Goal: Task Accomplishment & Management: Complete application form

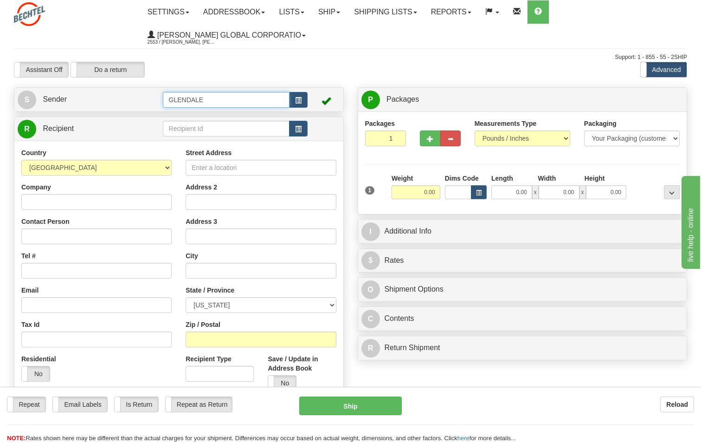
click at [224, 99] on input "GLENDALE" at bounding box center [226, 100] width 127 height 16
click at [299, 100] on span "button" at bounding box center [298, 100] width 6 height 6
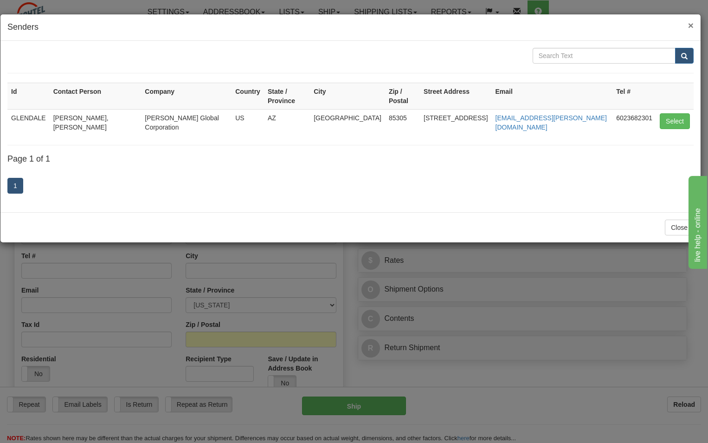
click at [693, 29] on span "×" at bounding box center [691, 25] width 6 height 11
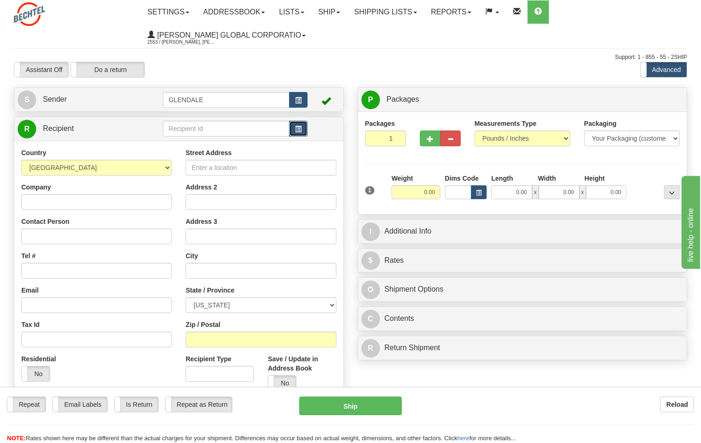
click at [300, 130] on span "button" at bounding box center [298, 129] width 6 height 6
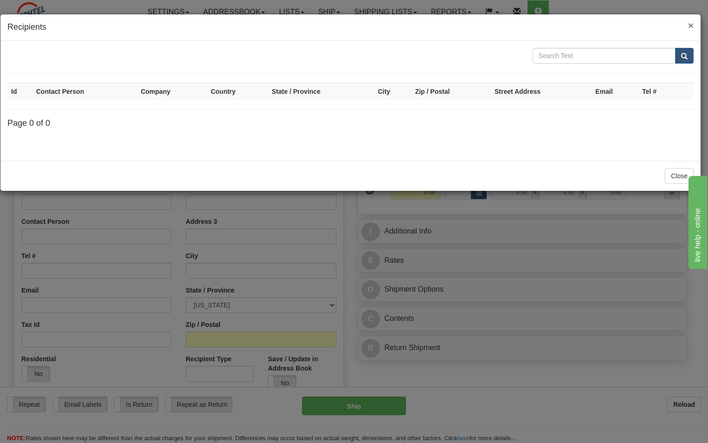
click at [692, 26] on span "×" at bounding box center [691, 25] width 6 height 11
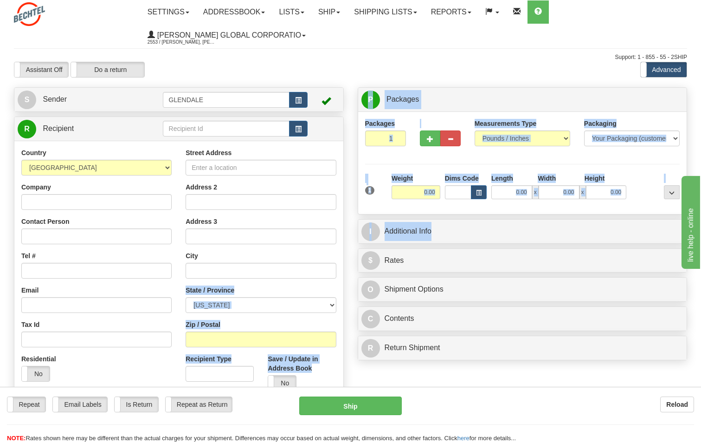
click at [350, 87] on div "Create a label for the return Create Pickup Without Label S Sender" at bounding box center [350, 87] width 687 height 0
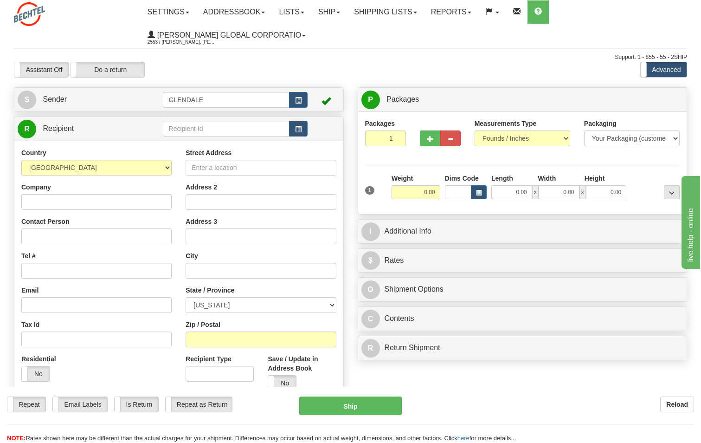
click at [373, 63] on div "Assistant On Assistant Off Do a return Do a return Previous Next Standard Advan…" at bounding box center [350, 70] width 687 height 16
click at [125, 201] on input "Company" at bounding box center [96, 202] width 150 height 16
type input "HITACHI ENERGY"
type input "[PERSON_NAME]"
type input "6018924661"
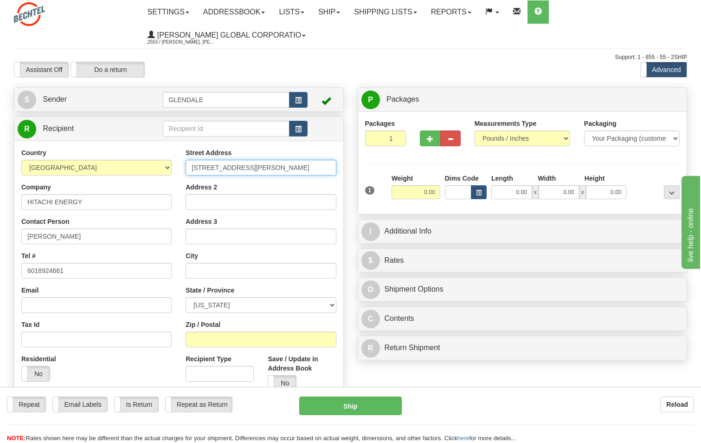
type input "[STREET_ADDRESS][PERSON_NAME]"
type input "[GEOGRAPHIC_DATA]"
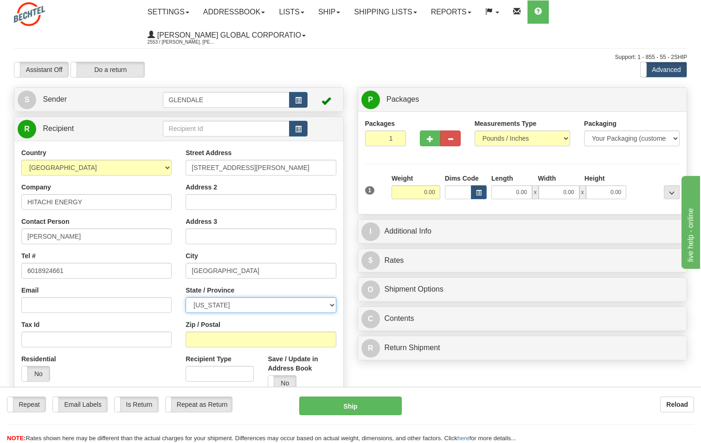
select select "MS"
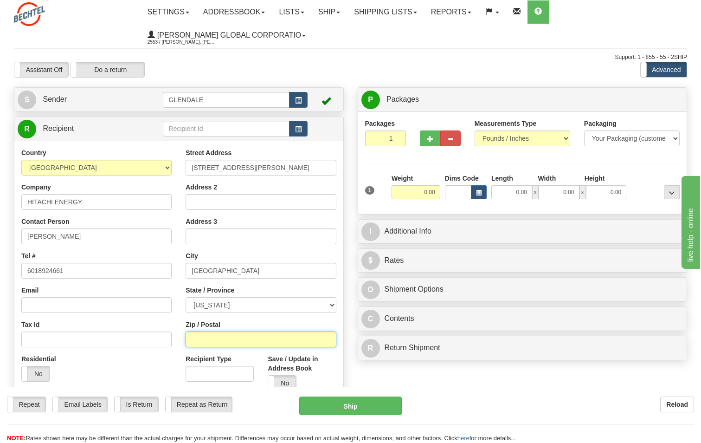
click at [261, 343] on input "Zip / Postal" at bounding box center [261, 339] width 150 height 16
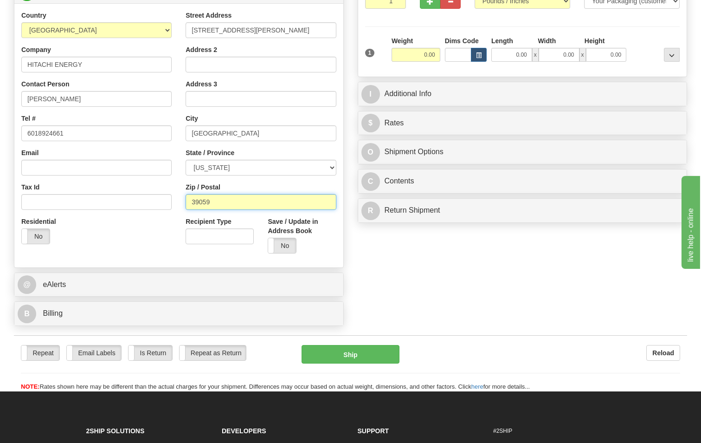
scroll to position [139, 0]
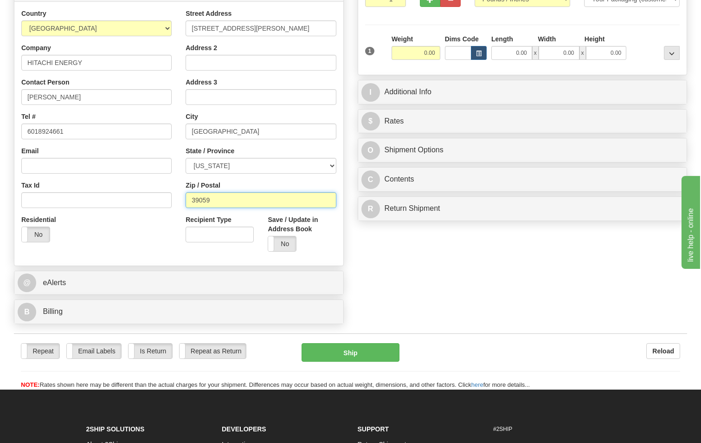
type input "39059"
click at [233, 238] on input "Recipient Type" at bounding box center [220, 235] width 68 height 16
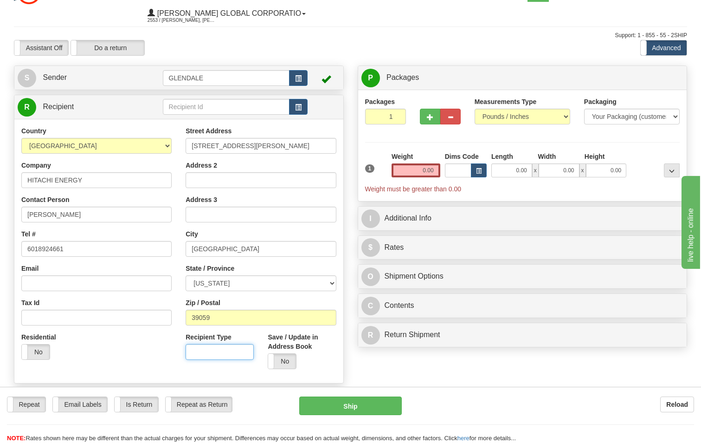
scroll to position [0, 0]
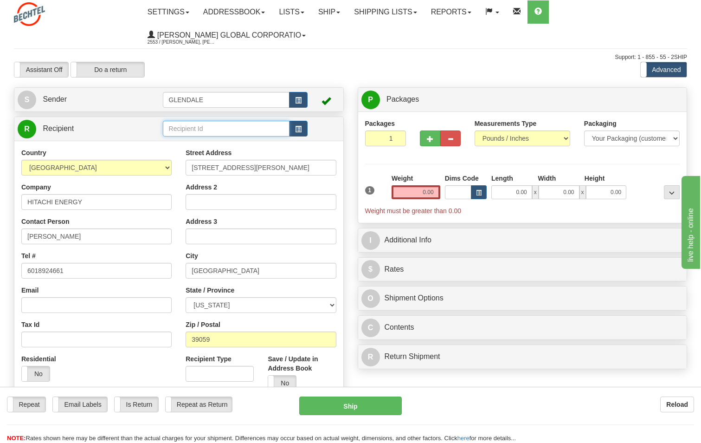
click at [227, 128] on input "text" at bounding box center [226, 129] width 127 height 16
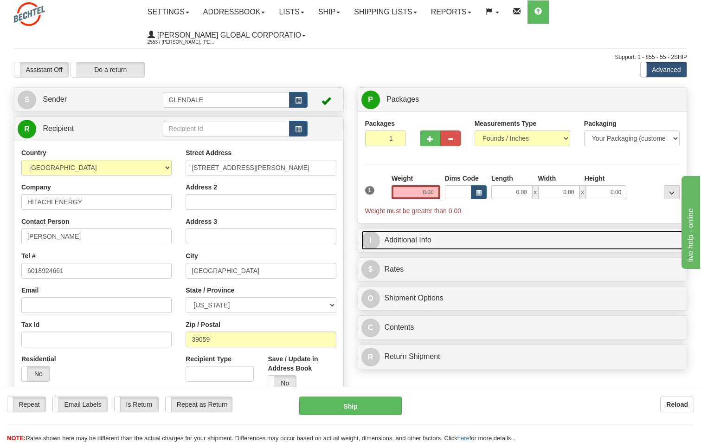
click at [563, 242] on link "I Additional Info" at bounding box center [523, 240] width 323 height 19
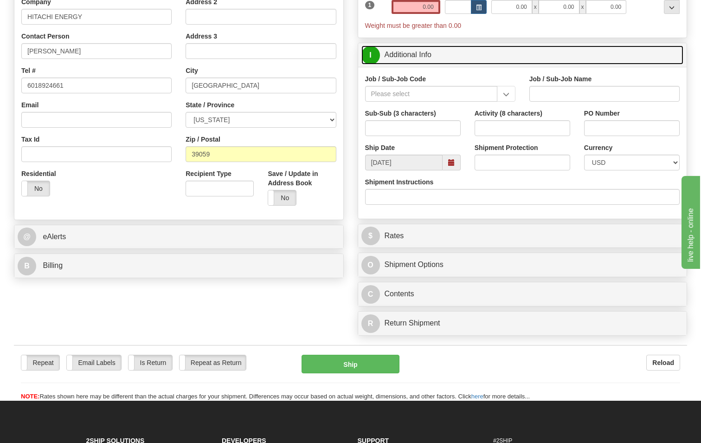
scroll to position [186, 0]
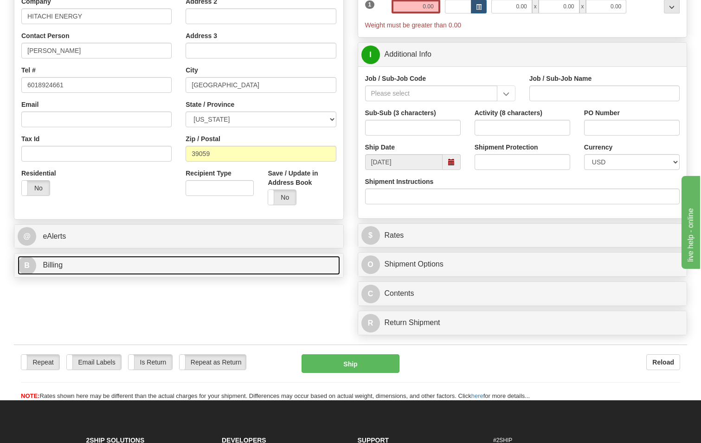
click at [223, 268] on link "B Billing" at bounding box center [179, 265] width 323 height 19
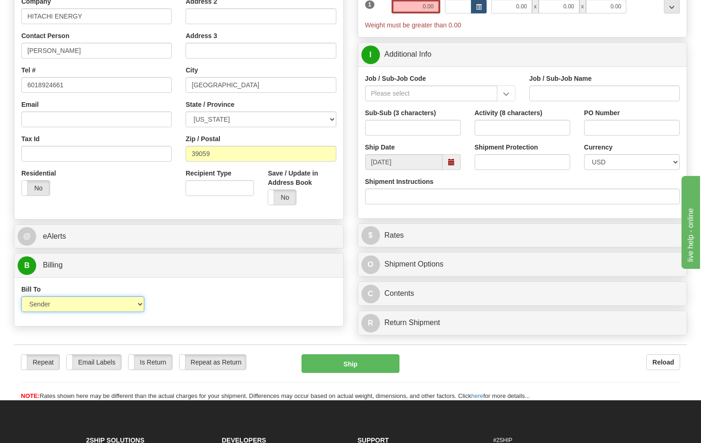
click at [141, 307] on select "Sender Recipient Third Party Collect" at bounding box center [82, 304] width 123 height 16
select select "2"
click at [21, 296] on select "Sender Recipient Third Party Collect" at bounding box center [82, 304] width 123 height 16
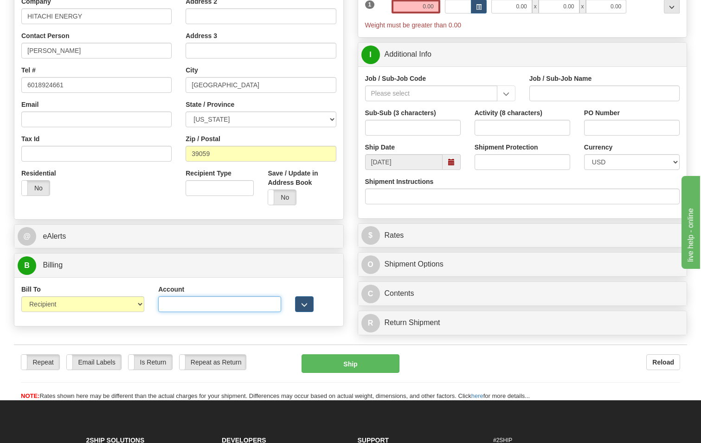
click at [188, 307] on input "Account" at bounding box center [219, 304] width 123 height 16
type input "1"
type input "2"
type input "179357437"
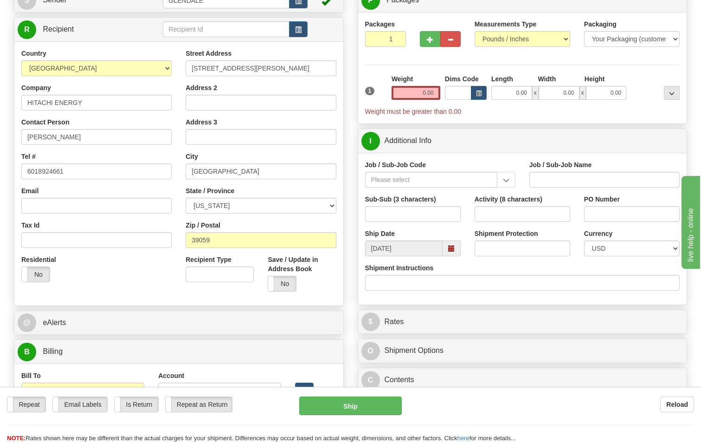
scroll to position [93, 0]
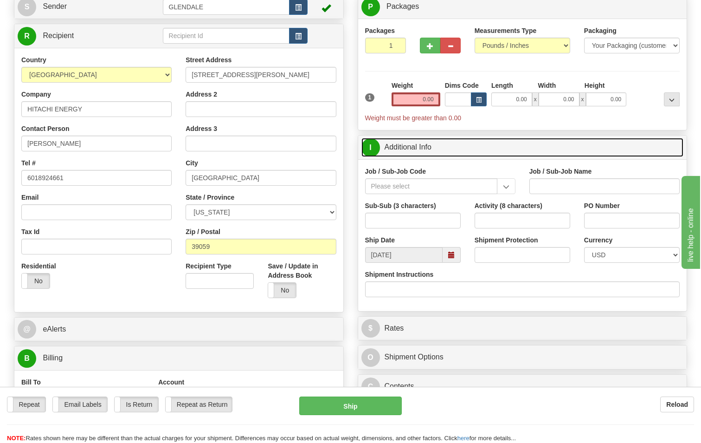
click at [373, 150] on span "I" at bounding box center [371, 147] width 19 height 19
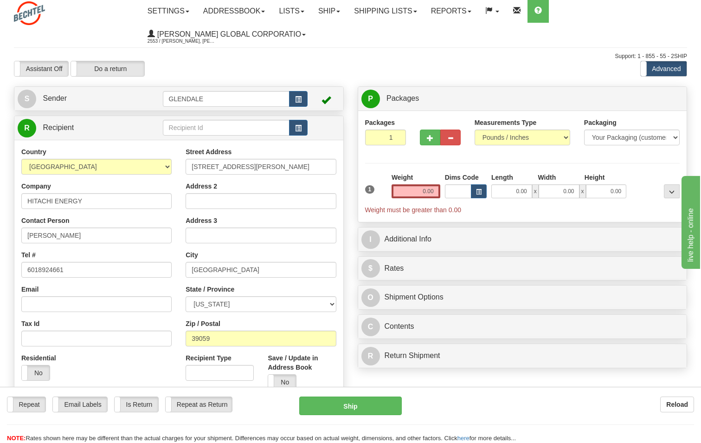
scroll to position [0, 0]
